Goal: Find specific page/section: Find specific page/section

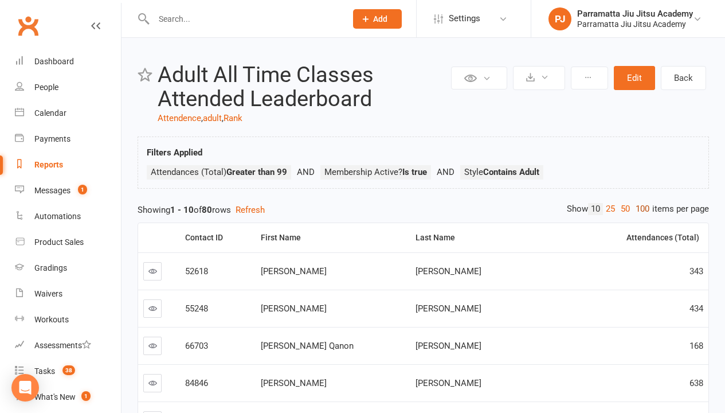
click at [640, 209] on link "100" at bounding box center [642, 209] width 19 height 12
